Goal: Navigation & Orientation: Find specific page/section

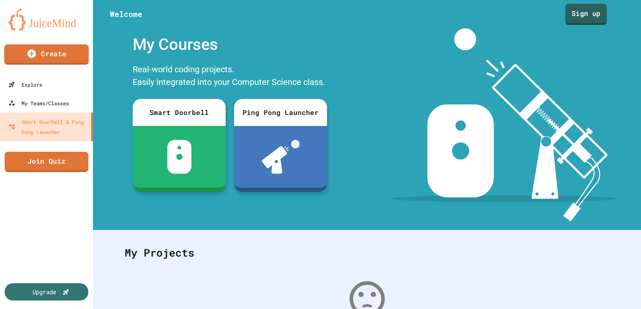
click at [592, 14] on link "Sign up" at bounding box center [587, 14] width 42 height 21
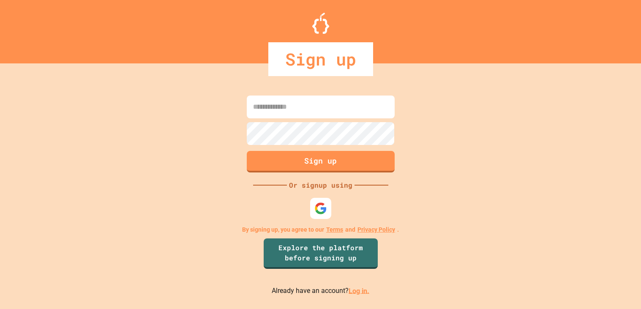
type input "**********"
click at [326, 218] on div at bounding box center [320, 208] width 23 height 23
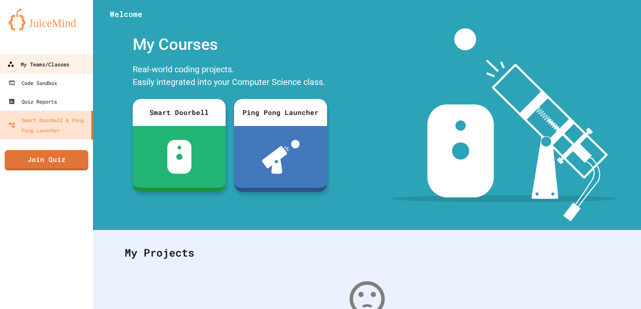
click at [55, 67] on div "My Teams/Classes" at bounding box center [38, 64] width 62 height 11
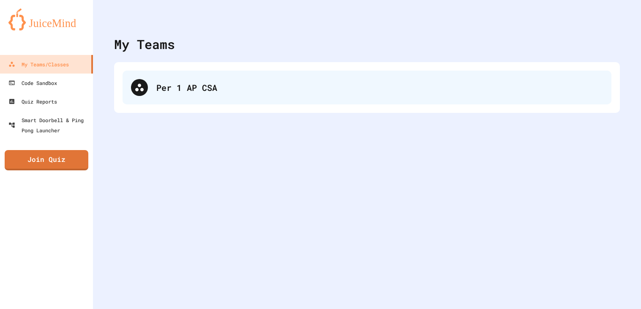
click at [178, 93] on div "Per 1 AP CSA" at bounding box center [379, 87] width 447 height 13
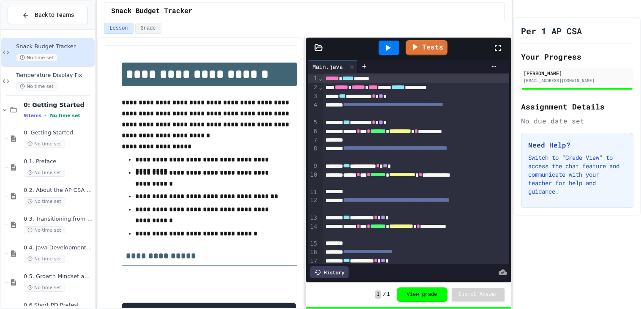
click at [280, 26] on div "Lesson Grade" at bounding box center [304, 28] width 401 height 11
